Goal: Task Accomplishment & Management: Manage account settings

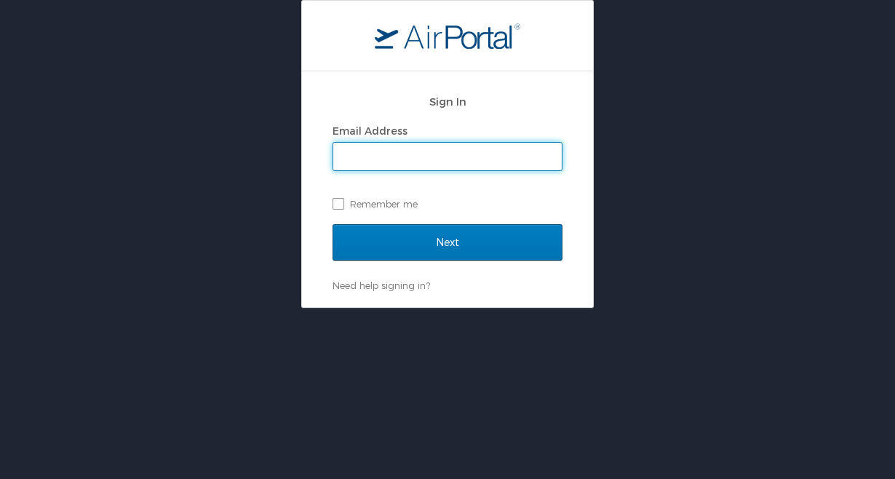
click at [347, 153] on input "Email Address" at bounding box center [447, 157] width 228 height 28
type input "jared.larsen@dhw.idaho.gov"
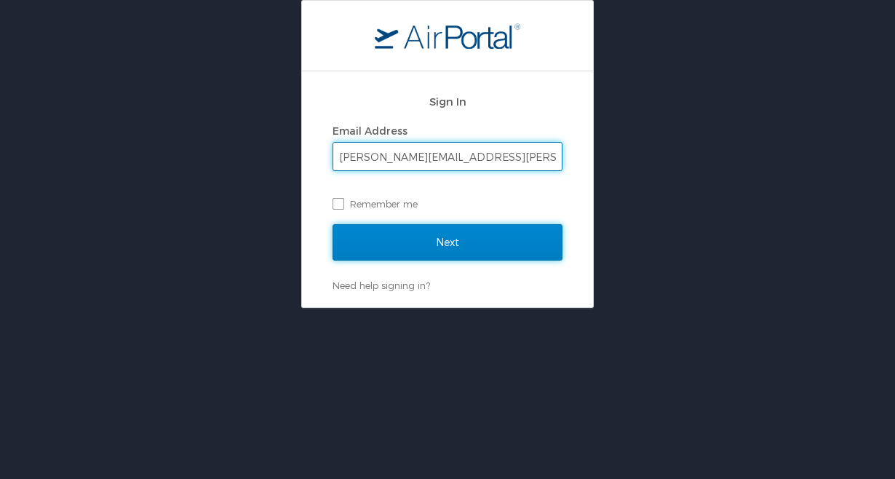
click at [449, 239] on input "Next" at bounding box center [447, 242] width 230 height 36
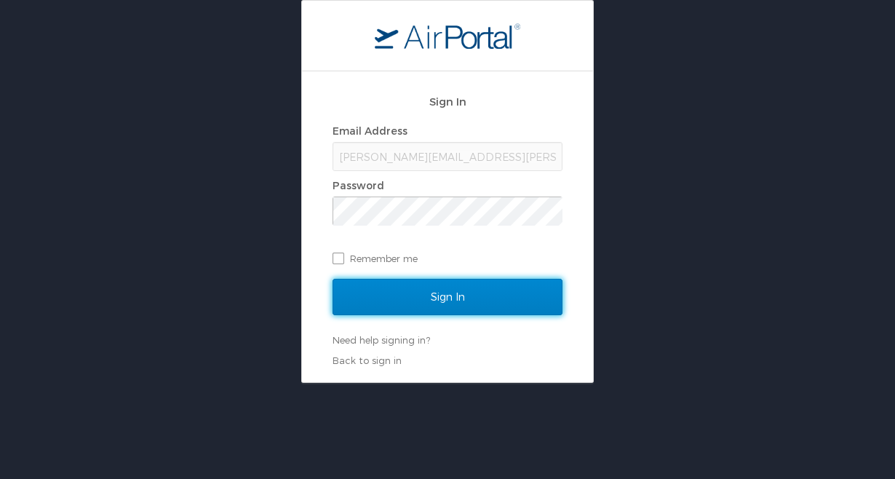
click at [459, 300] on input "Sign In" at bounding box center [447, 297] width 230 height 36
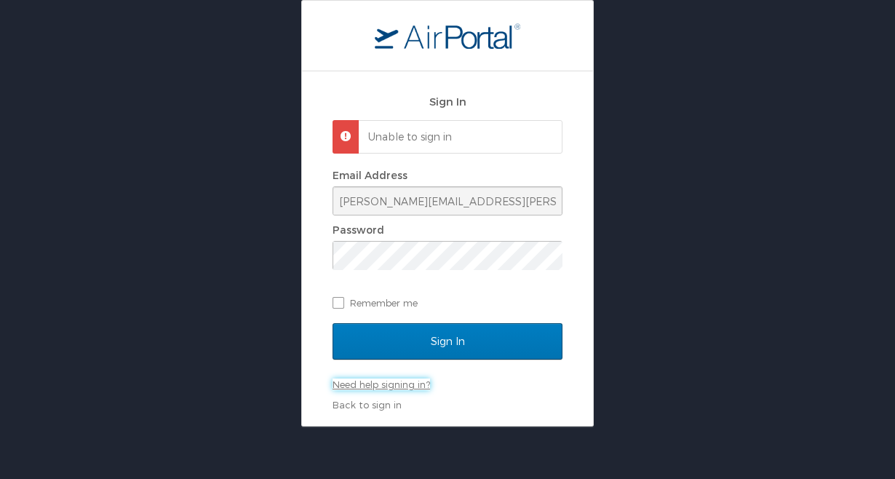
click at [411, 383] on link "Need help signing in?" at bounding box center [380, 384] width 97 height 12
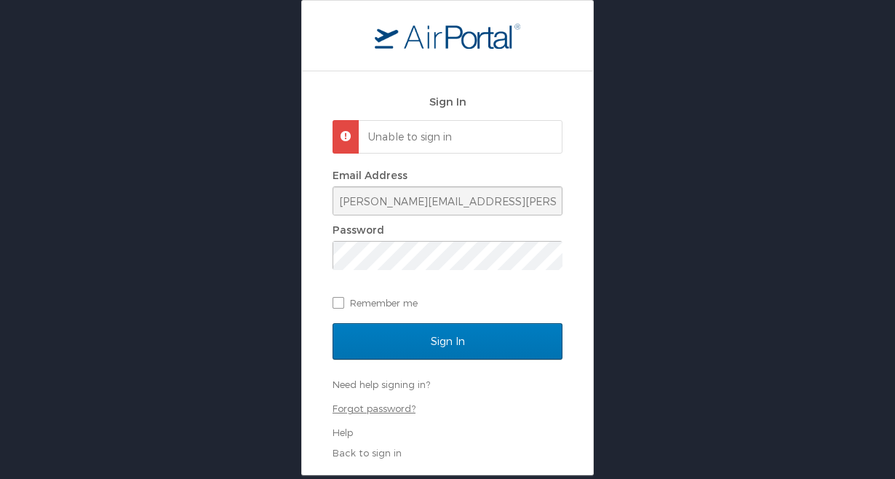
click at [385, 409] on link "Forgot password?" at bounding box center [373, 408] width 83 height 12
